Goal: Navigation & Orientation: Find specific page/section

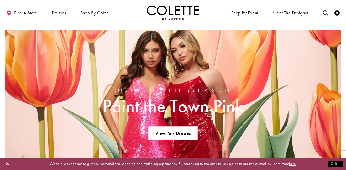
scroll to position [302, 0]
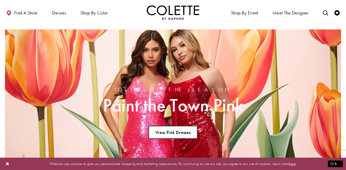
click at [184, 133] on link "View Pink Dresses" at bounding box center [172, 132] width 49 height 13
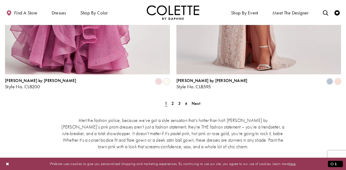
scroll to position [1010, 0]
click at [173, 100] on span "2" at bounding box center [172, 103] width 2 height 6
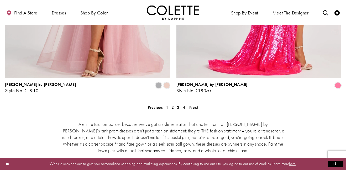
scroll to position [1004, 0]
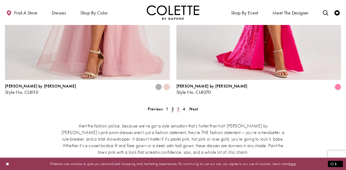
click at [177, 106] on span "3" at bounding box center [178, 109] width 2 height 6
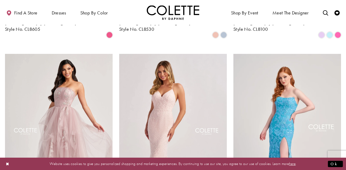
scroll to position [211, 0]
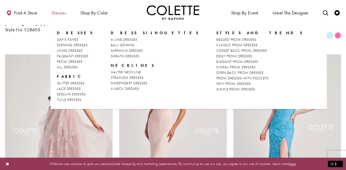
click at [59, 13] on span "Dresses" at bounding box center [59, 12] width 14 height 5
click at [63, 12] on span "Dresses" at bounding box center [59, 12] width 14 height 5
click at [87, 54] on span "PAGEANT DRESSES" at bounding box center [72, 55] width 31 height 5
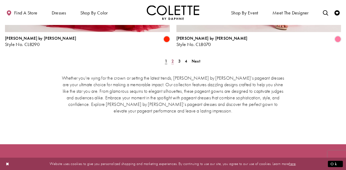
click at [174, 57] on link "2" at bounding box center [173, 61] width 6 height 8
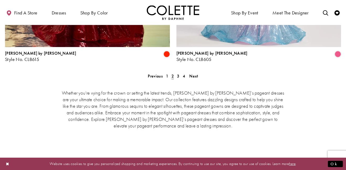
scroll to position [1016, 0]
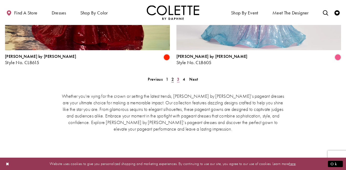
click at [179, 76] on span "3" at bounding box center [178, 79] width 2 height 6
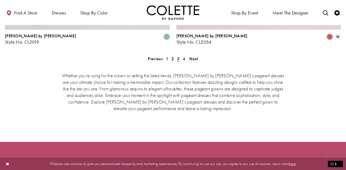
scroll to position [1034, 0]
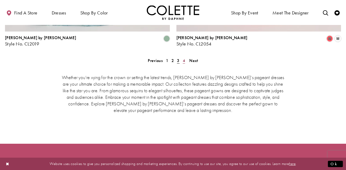
click at [183, 58] on span "4" at bounding box center [183, 61] width 2 height 6
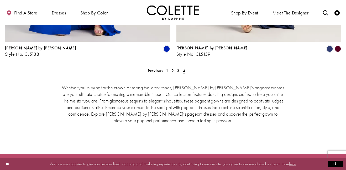
scroll to position [637, 0]
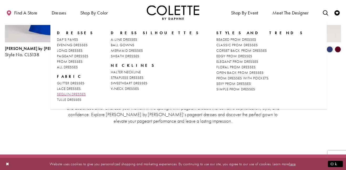
click at [86, 93] on span "SEQUIN DRESSES" at bounding box center [71, 93] width 29 height 5
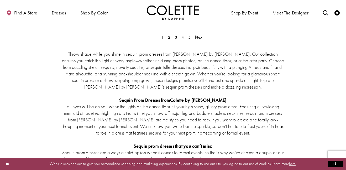
scroll to position [1057, 0]
